Goal: Task Accomplishment & Management: Manage account settings

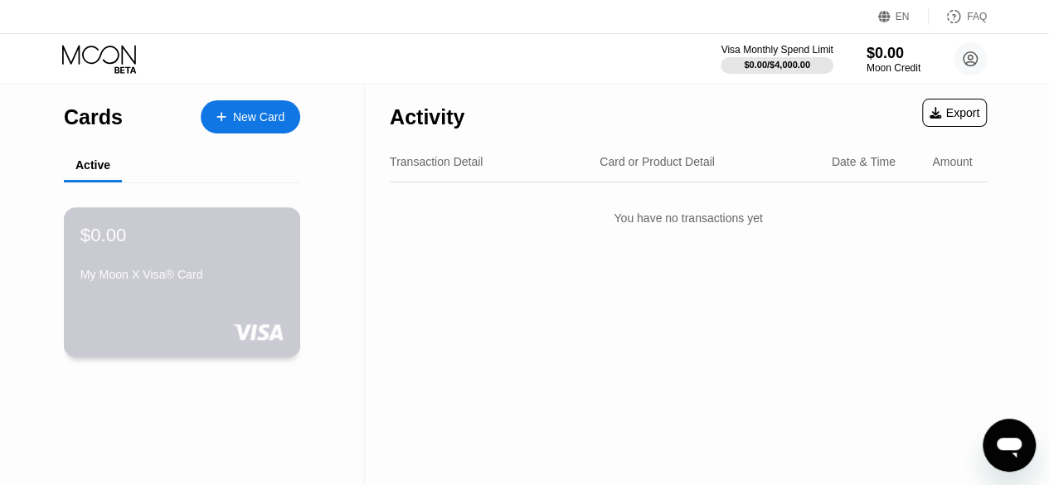
click at [175, 278] on div "My Moon X Visa® Card" at bounding box center [181, 274] width 203 height 13
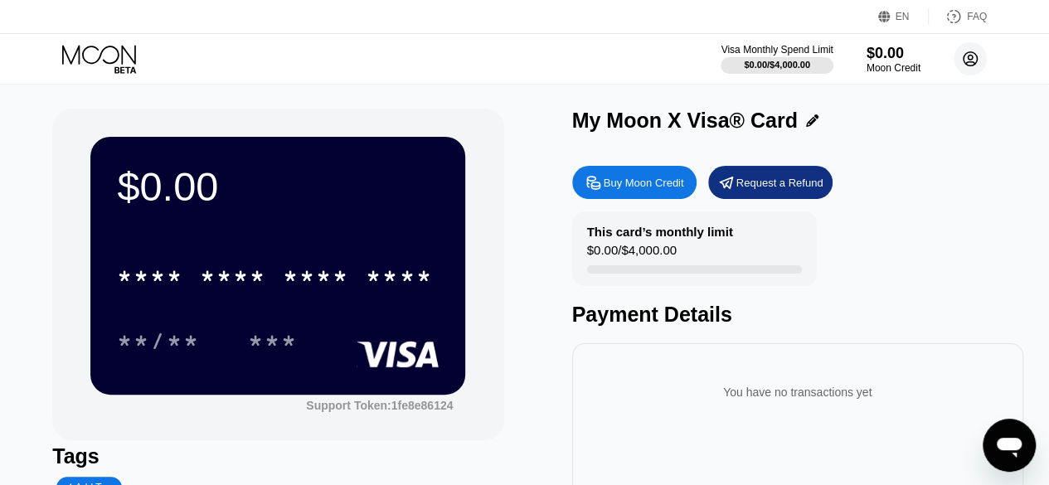
click at [965, 64] on circle at bounding box center [970, 58] width 33 height 33
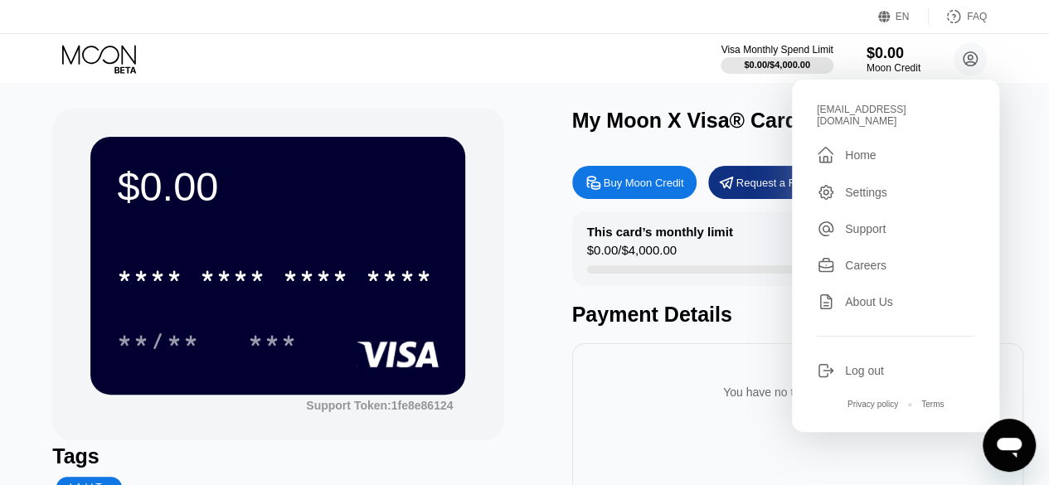
click at [542, 316] on div "$0.00 * * * * * * * * * * * * **** **/** *** Support Token: 1fe8e86124 Tags Add…" at bounding box center [524, 371] width 945 height 525
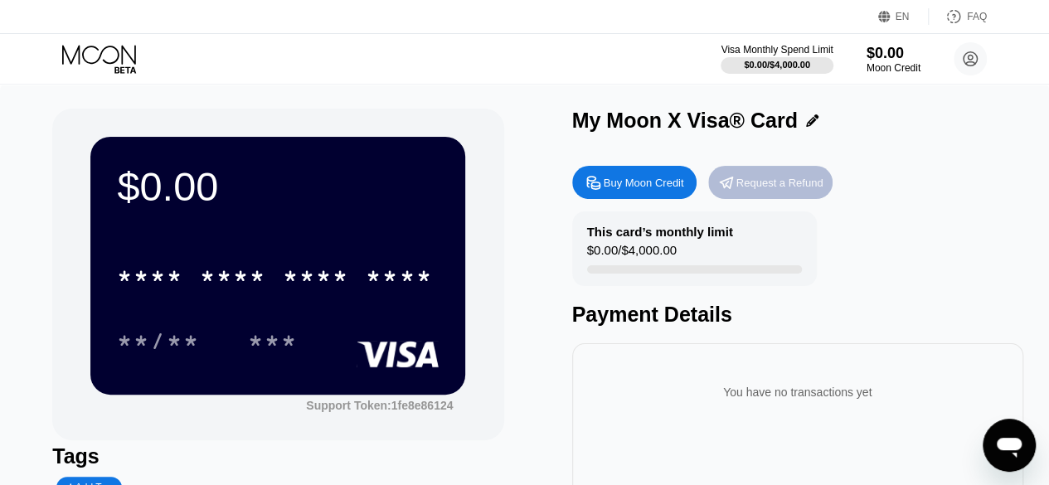
click at [755, 190] on div "Request a Refund" at bounding box center [780, 183] width 87 height 14
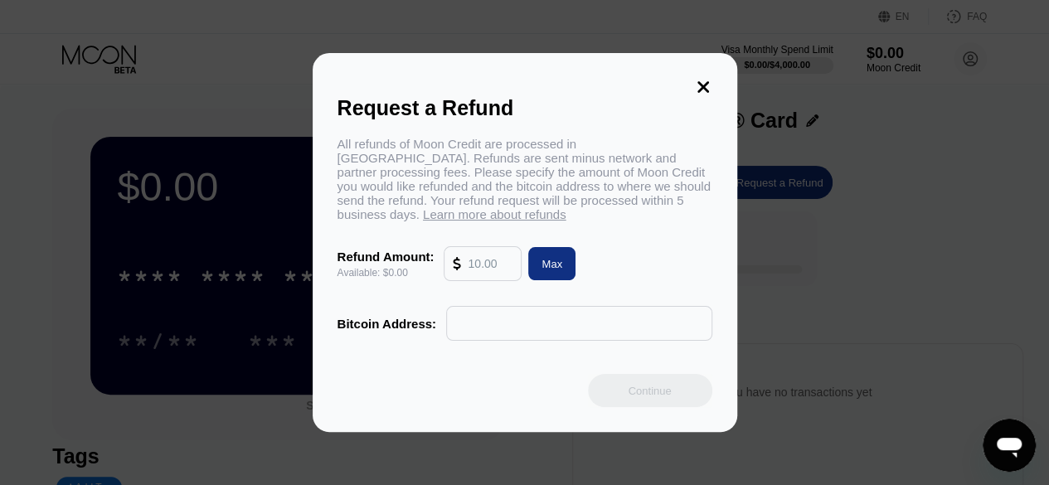
click at [493, 299] on div "All refunds of Moon Credit are processed in [GEOGRAPHIC_DATA]. Refunds are sent…" at bounding box center [525, 239] width 375 height 204
click at [489, 336] on input "text" at bounding box center [579, 323] width 248 height 33
click at [498, 271] on input "text" at bounding box center [490, 263] width 45 height 33
click at [694, 83] on icon at bounding box center [703, 87] width 18 height 18
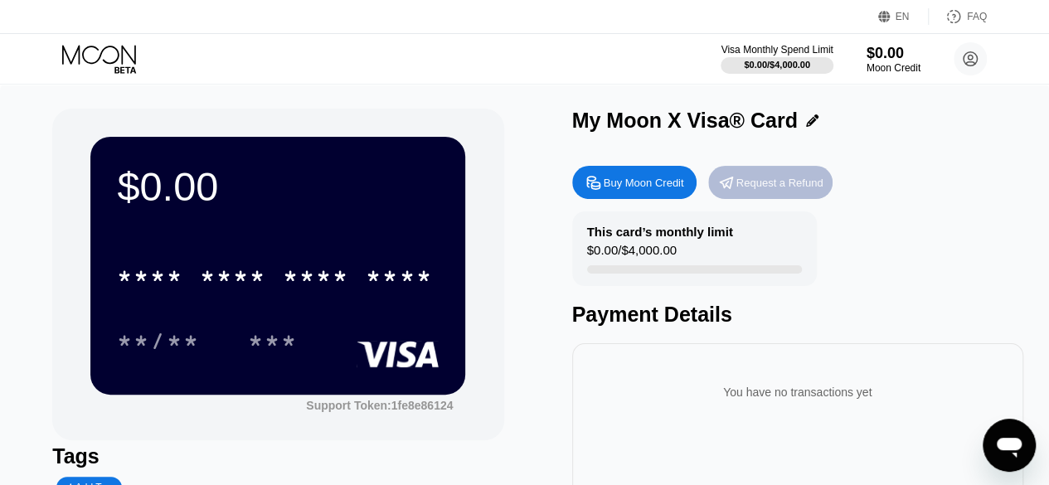
click at [776, 176] on div "Request a Refund" at bounding box center [770, 182] width 124 height 33
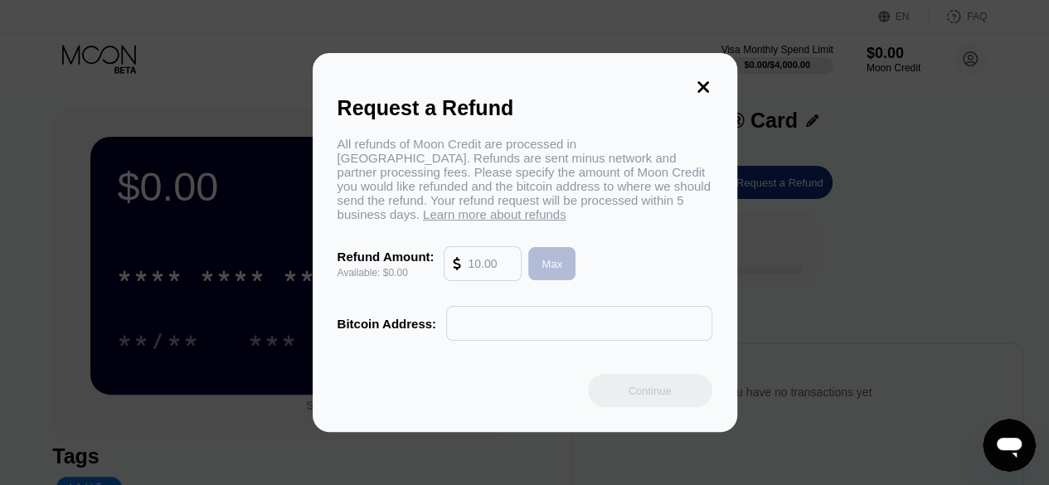
click at [569, 266] on div "Max" at bounding box center [551, 263] width 47 height 33
type input "0.00"
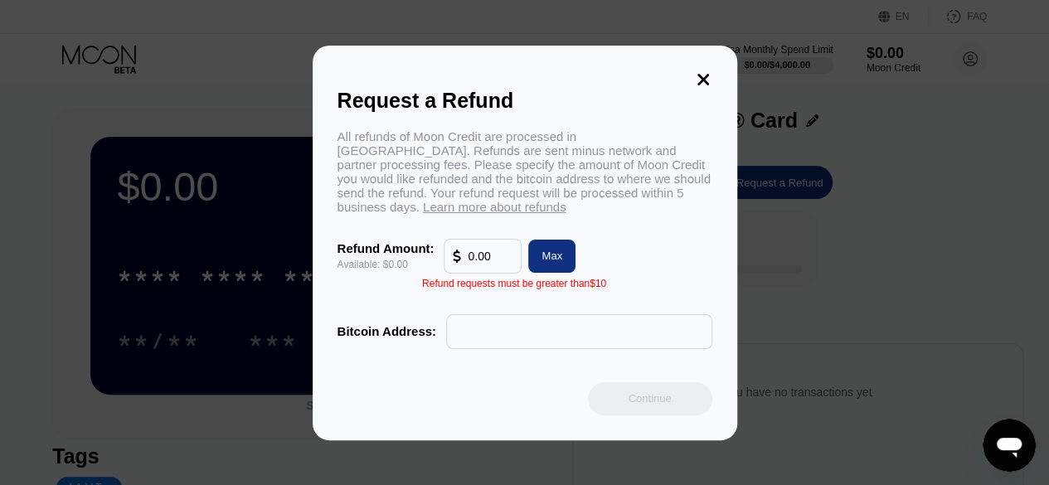
click at [713, 75] on div "Request a Refund All refunds of Moon Credit are processed in [GEOGRAPHIC_DATA].…" at bounding box center [525, 243] width 425 height 395
click at [712, 75] on div "Request a Refund All refunds of Moon Credit are processed in [GEOGRAPHIC_DATA].…" at bounding box center [525, 243] width 425 height 395
click at [710, 75] on icon at bounding box center [703, 80] width 18 height 18
